Goal: Use online tool/utility: Use online tool/utility

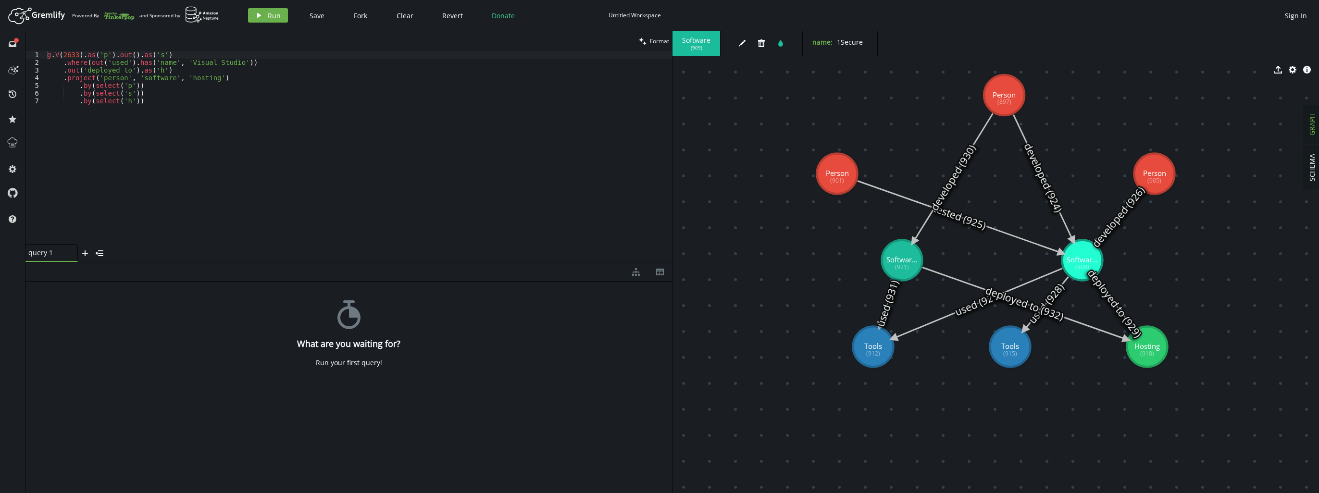
drag, startPoint x: 1036, startPoint y: 174, endPoint x: 1003, endPoint y: 93, distance: 87.1
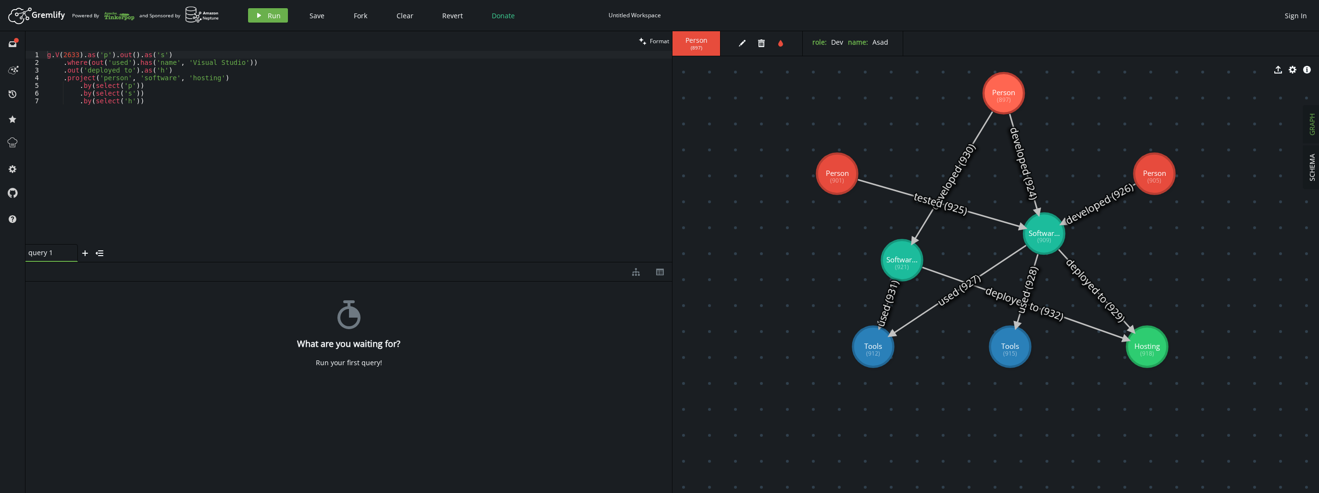
drag, startPoint x: 1080, startPoint y: 257, endPoint x: 1034, endPoint y: 245, distance: 47.7
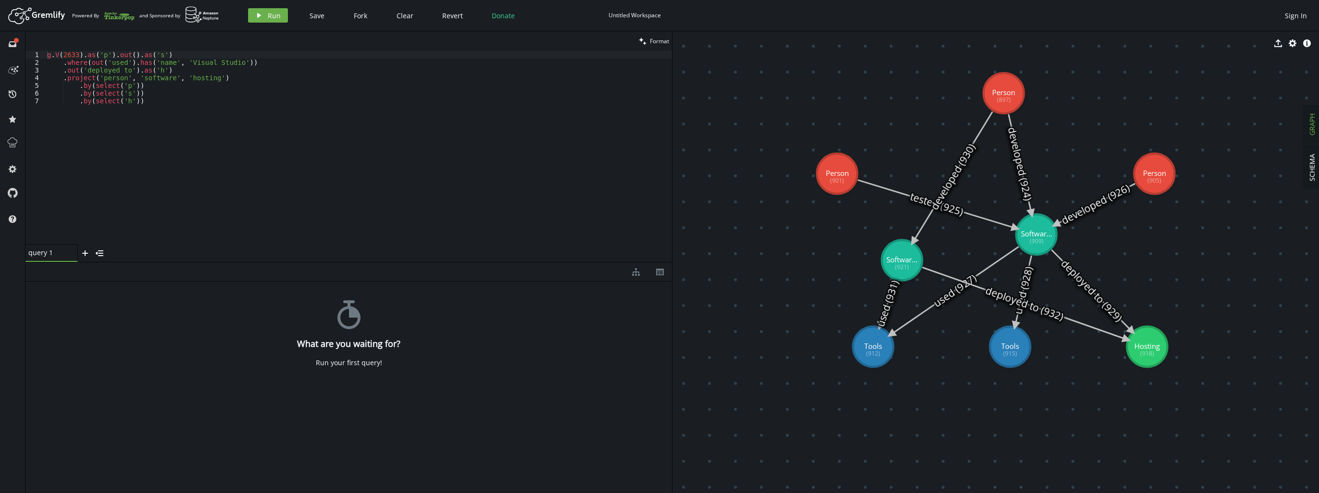
click at [250, 145] on div "g . V ( 2633 ) . as ( 'p' ) . out ( ) . as ( 's' ) . where ( out ( 'used' ) . h…" at bounding box center [358, 155] width 627 height 209
click at [277, 20] on button "play Run" at bounding box center [268, 15] width 40 height 14
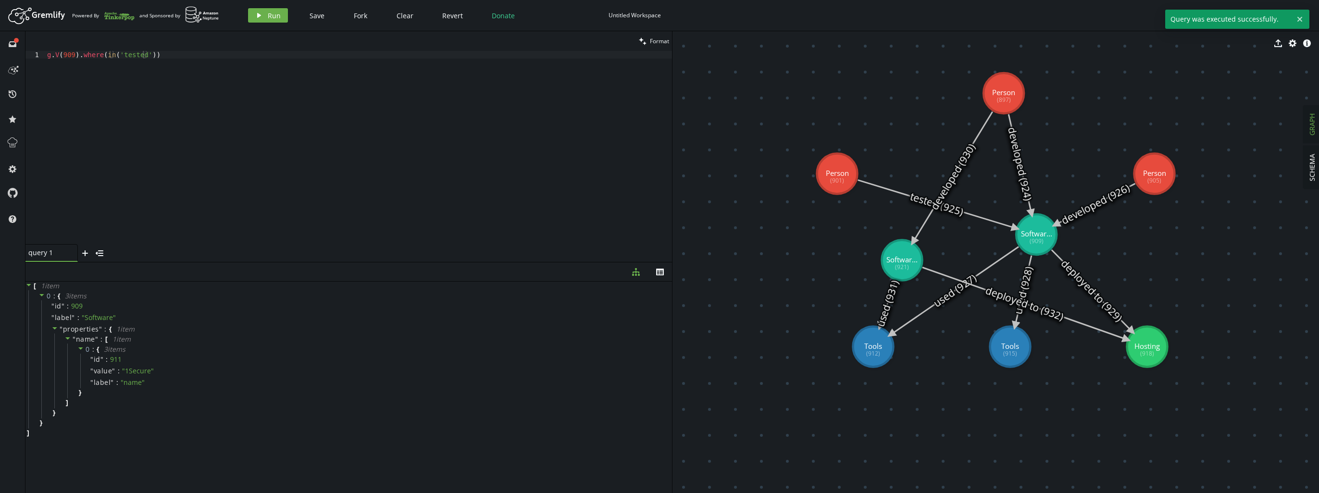
click at [208, 135] on div "g . V ( 909 ) . where ( in ( 'tested' ))" at bounding box center [358, 155] width 627 height 209
click at [279, 9] on button "play Run" at bounding box center [268, 15] width 40 height 14
click at [197, 79] on div "g . V ( 909 ) . where ( in ( 'test' ))" at bounding box center [358, 155] width 627 height 209
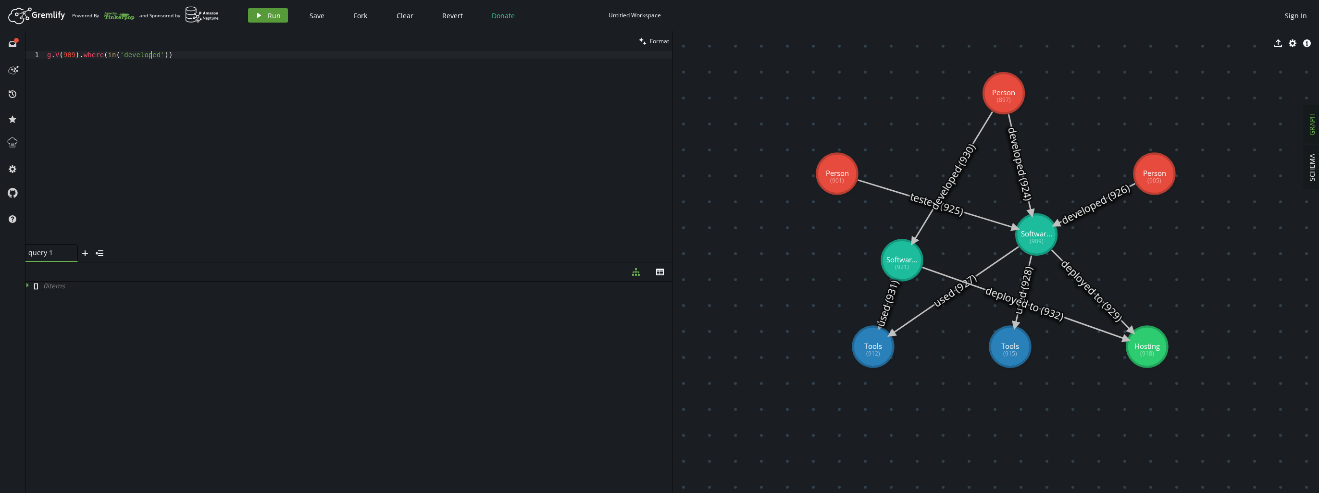
click at [277, 21] on button "play Run" at bounding box center [268, 15] width 40 height 14
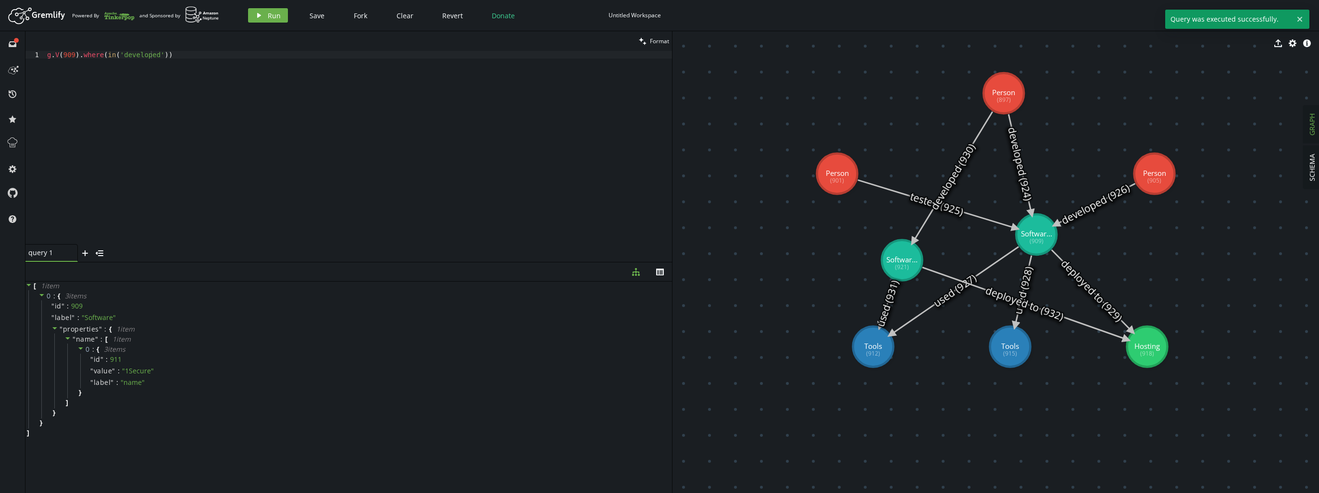
click at [326, 145] on div "g . V ( 909 ) . where ( in ( 'developed' ))" at bounding box center [358, 155] width 627 height 209
click at [221, 131] on div "g . V ( 909 ) . where ( in ( 'developed' ))" at bounding box center [358, 155] width 627 height 209
click at [278, 22] on button "play Run" at bounding box center [268, 15] width 40 height 14
click at [198, 55] on div "g . V ( ) . hasLabel ( 'Software' ) . where ( in ( 'developed' ))" at bounding box center [358, 155] width 627 height 209
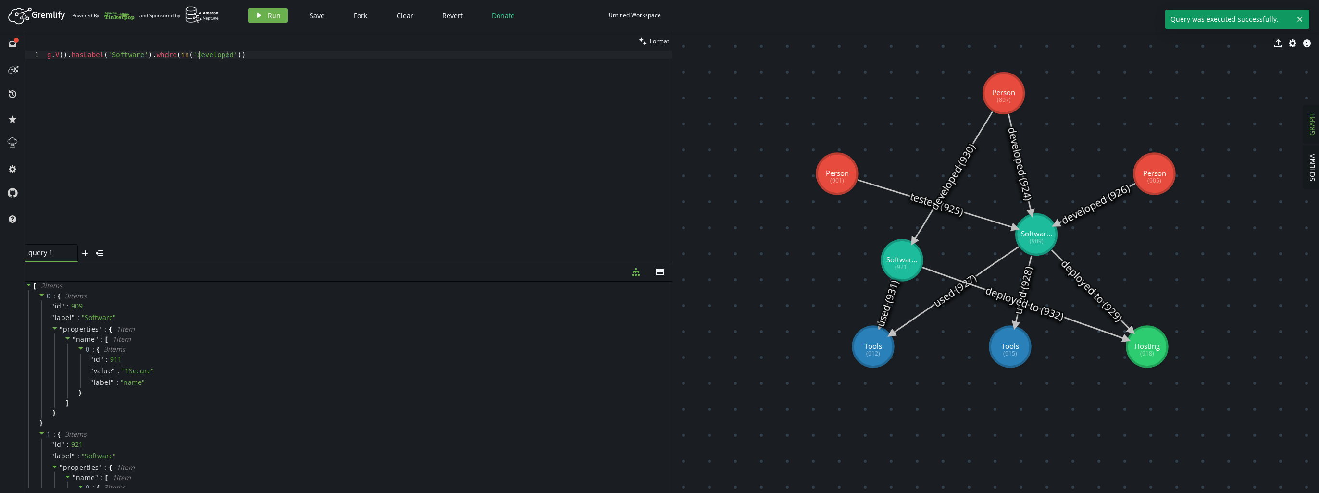
click at [198, 55] on div "g . V ( ) . hasLabel ( 'Software' ) . where ( in ( 'developed' ))" at bounding box center [358, 155] width 627 height 209
type textarea "g.V().hasLabel('Software').where(in('tested'))"
click at [269, 21] on button "play Run" at bounding box center [268, 15] width 40 height 14
click at [300, 91] on div "g . V ( ) . hasLabel ( 'Software' ) . where ( in ( 'tested' ))" at bounding box center [358, 155] width 627 height 209
